Goal: Task Accomplishment & Management: Manage account settings

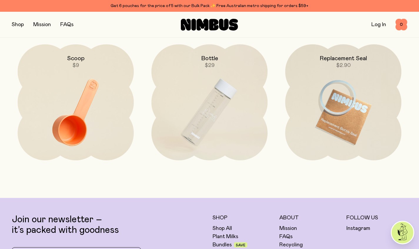
scroll to position [1438, 0]
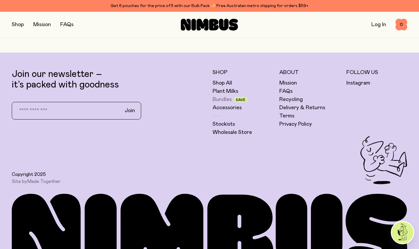
click at [223, 96] on link "Bundles" at bounding box center [222, 99] width 19 height 7
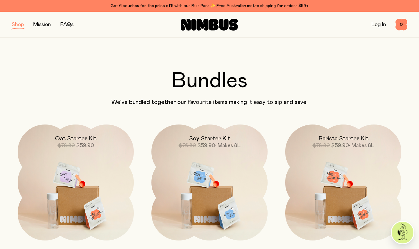
click at [375, 27] on link "Log In" at bounding box center [379, 24] width 15 height 5
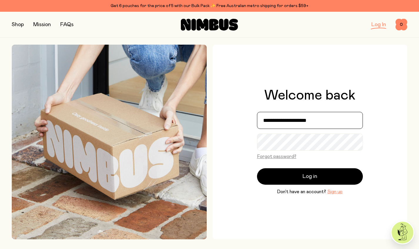
type input "**********"
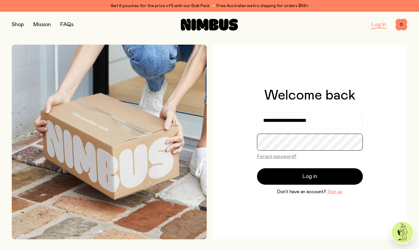
click at [310, 177] on button "Log in" at bounding box center [310, 177] width 106 height 16
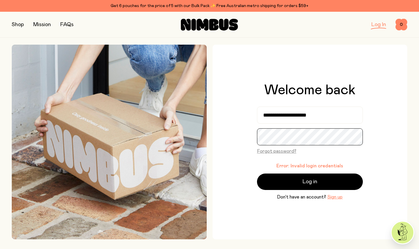
click at [310, 182] on button "Log in" at bounding box center [310, 182] width 106 height 16
click at [287, 149] on button "Forgot password?" at bounding box center [276, 151] width 39 height 7
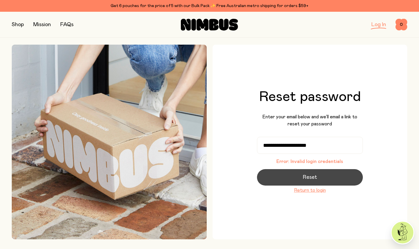
click at [303, 178] on span "Reset" at bounding box center [310, 178] width 14 height 8
